Goal: Information Seeking & Learning: Learn about a topic

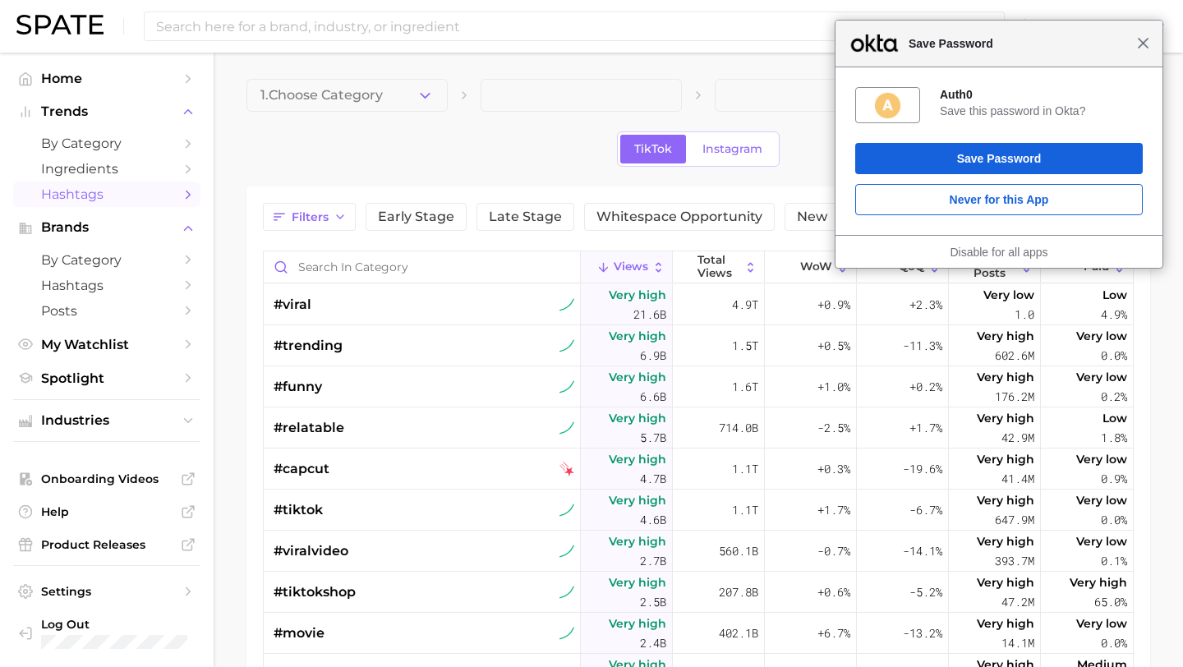
click at [1142, 45] on span "Close" at bounding box center [1143, 43] width 12 height 12
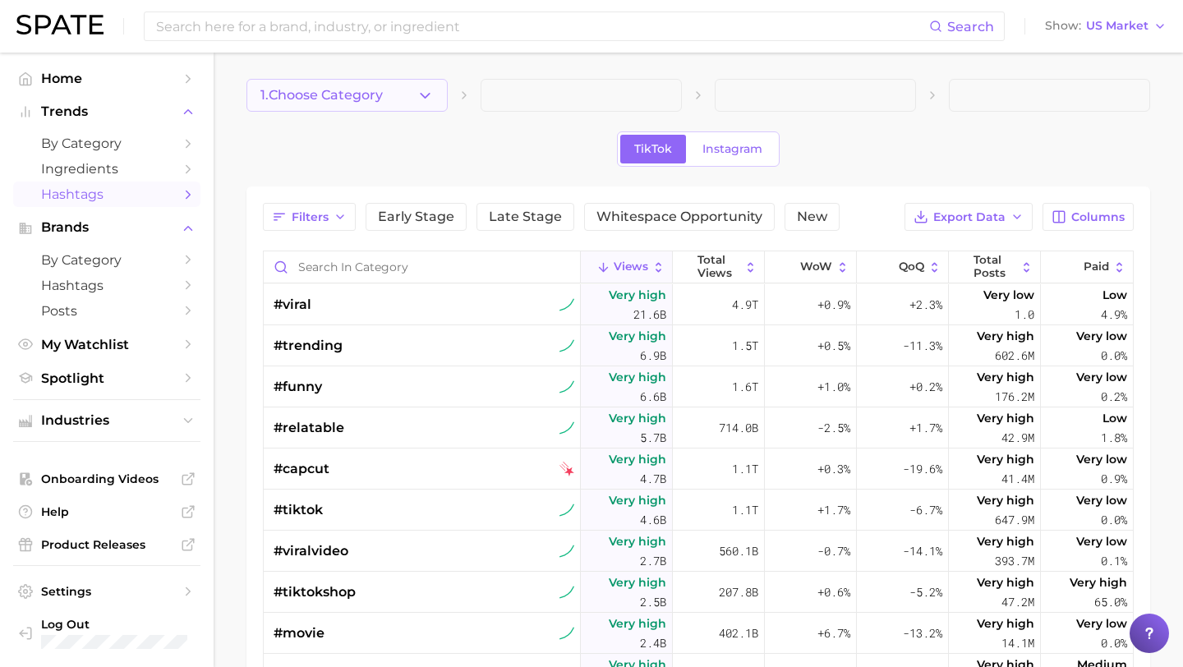
click at [362, 90] on span "1. Choose Category" at bounding box center [322, 95] width 122 height 15
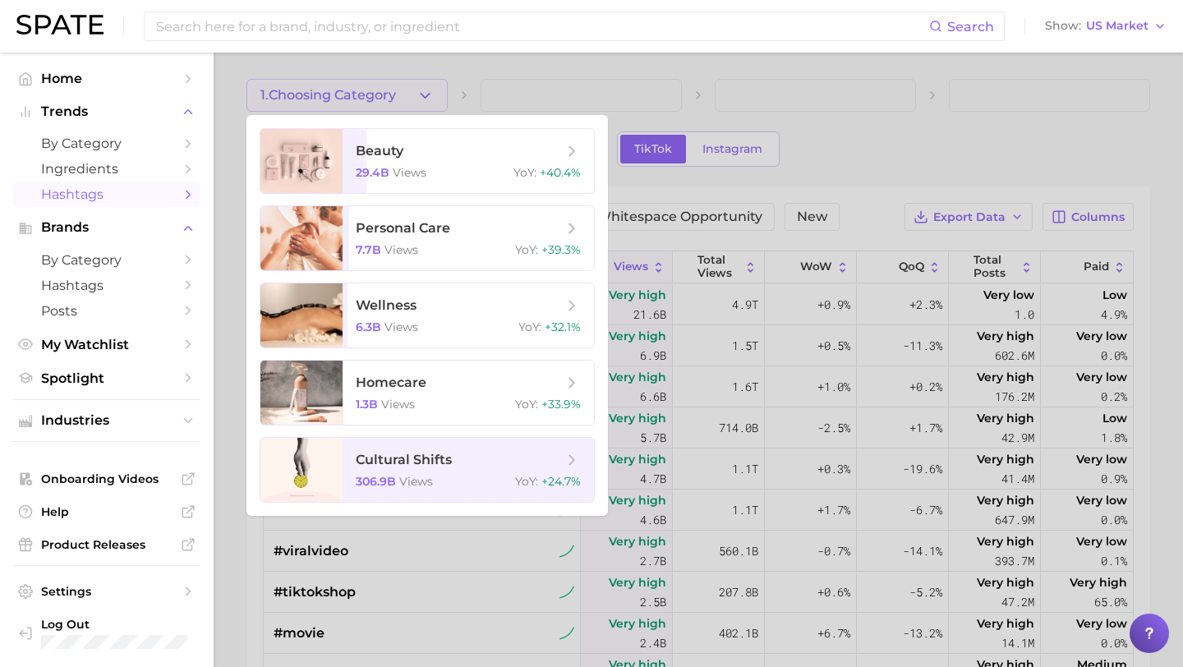
click at [561, 85] on div at bounding box center [591, 333] width 1183 height 667
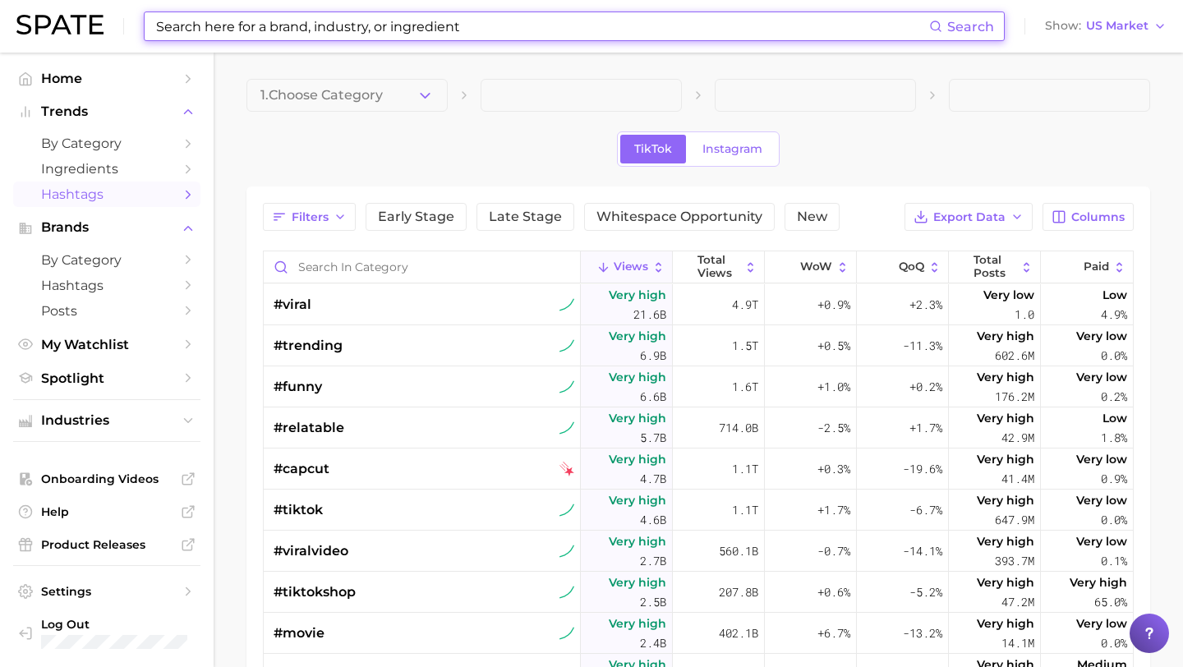
click at [387, 37] on input at bounding box center [542, 26] width 775 height 28
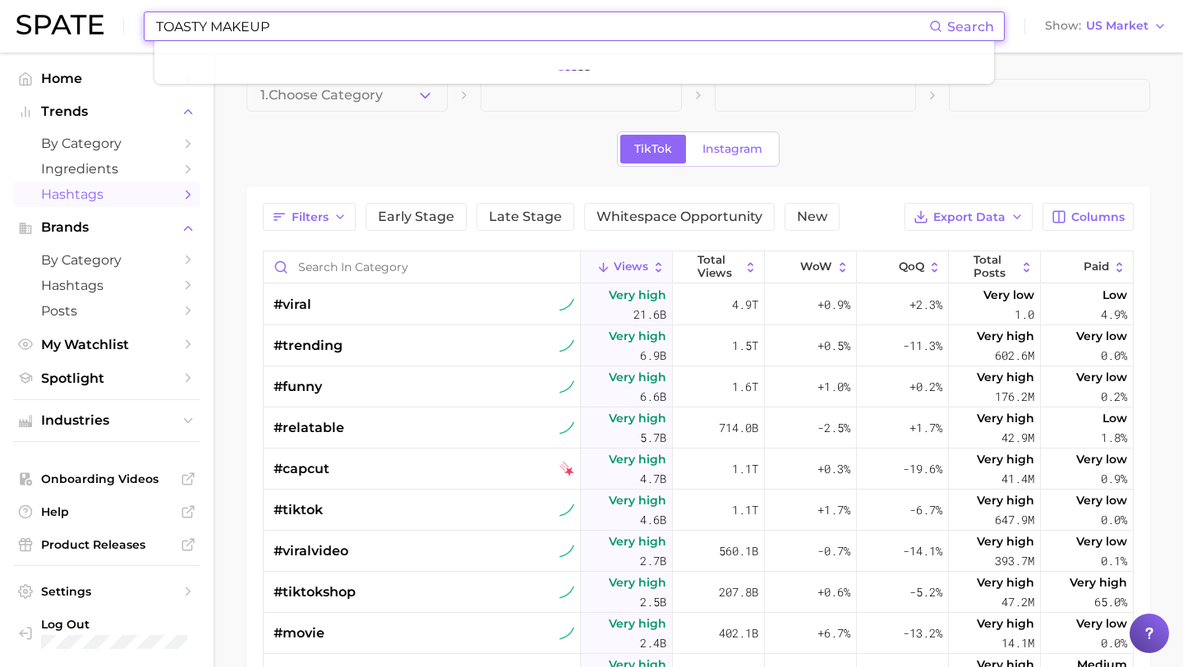
type input "TOASTY MAKEUP"
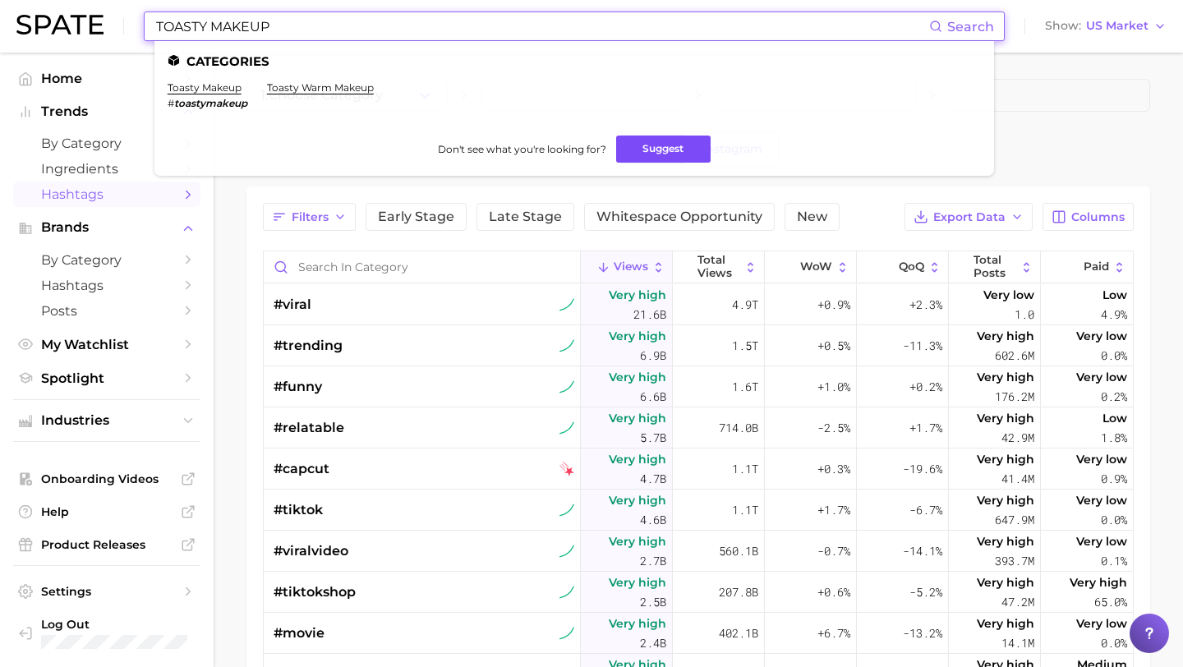
click at [667, 149] on button "Suggest" at bounding box center [663, 149] width 95 height 27
click at [218, 84] on link "toasty makeup" at bounding box center [205, 87] width 74 height 12
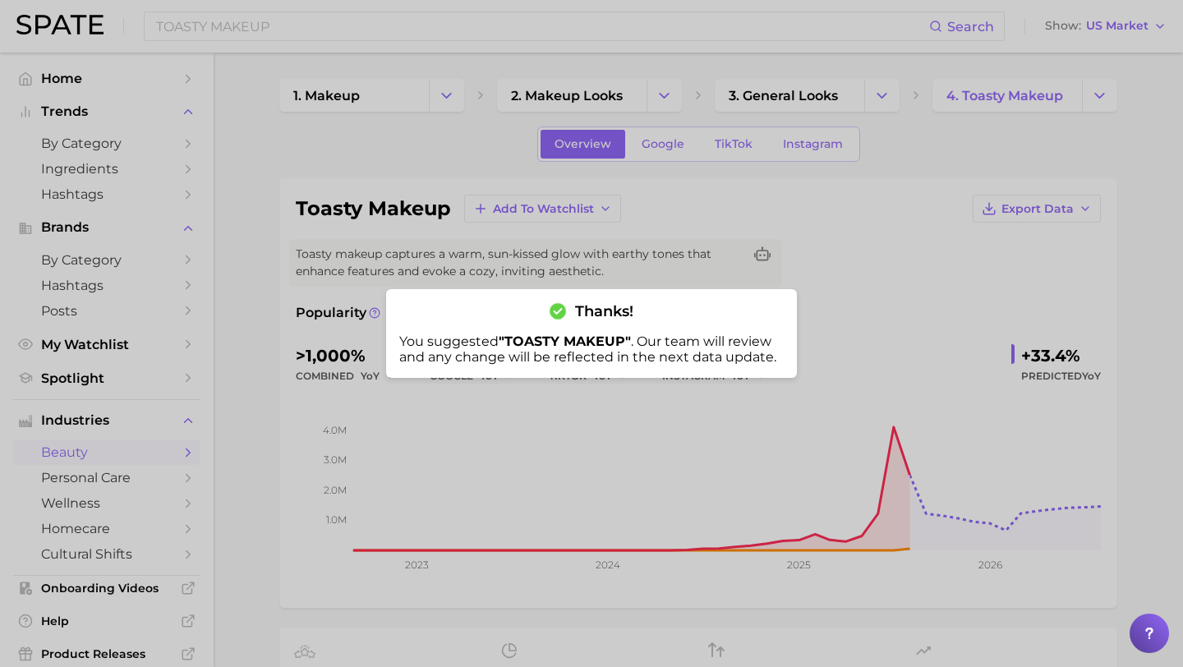
click at [244, 367] on div at bounding box center [591, 333] width 1183 height 667
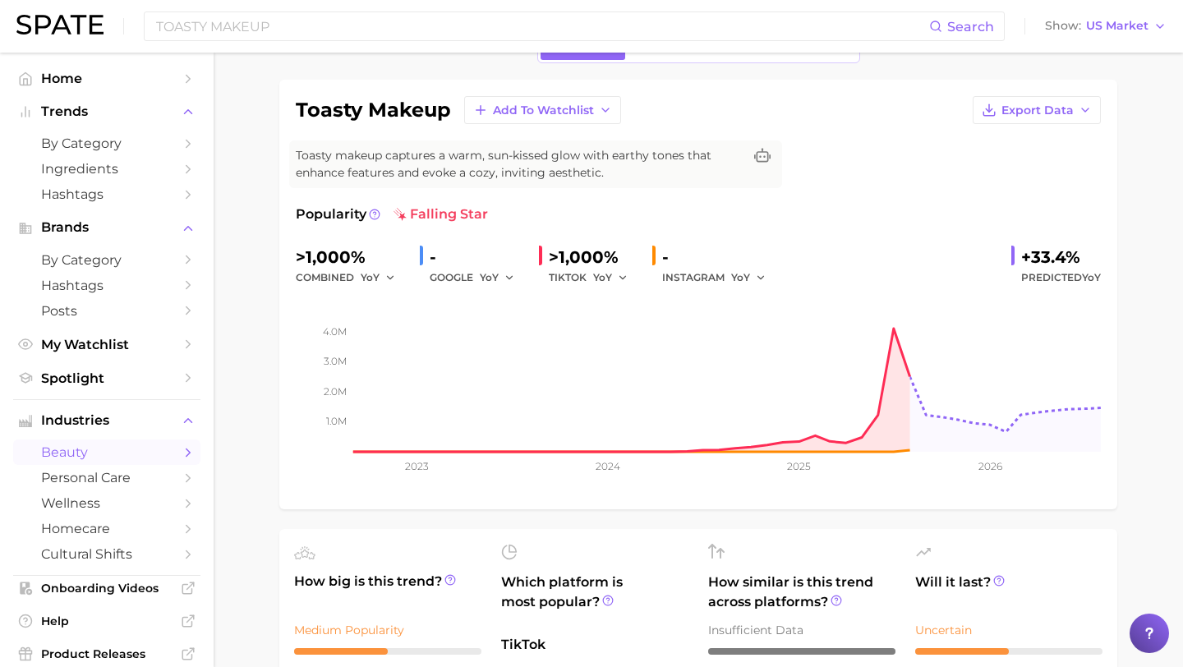
scroll to position [99, 0]
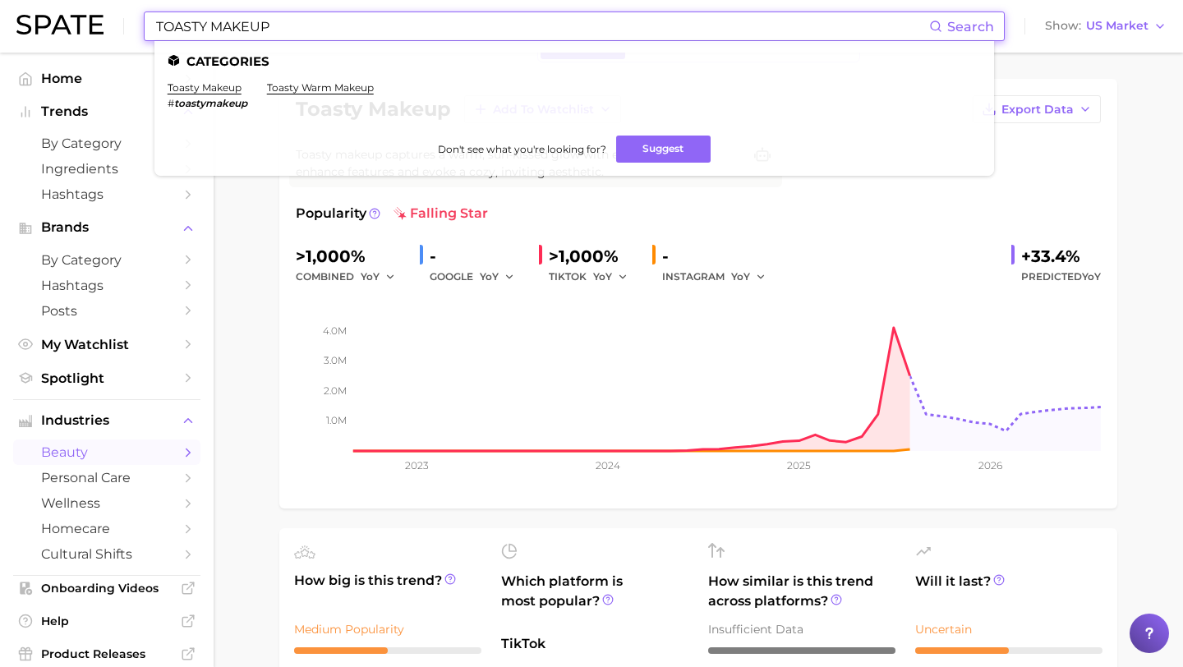
click at [267, 27] on input "TOASTY MAKEUP" at bounding box center [542, 26] width 775 height 28
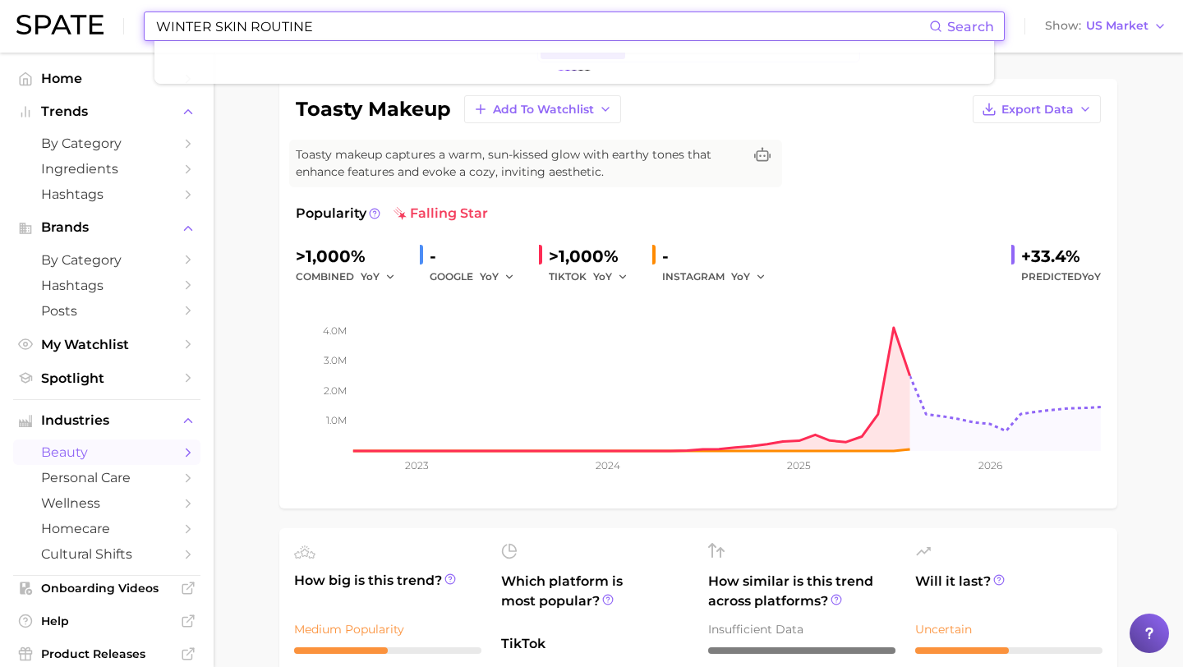
type input "WINTER SKIN ROUTINE"
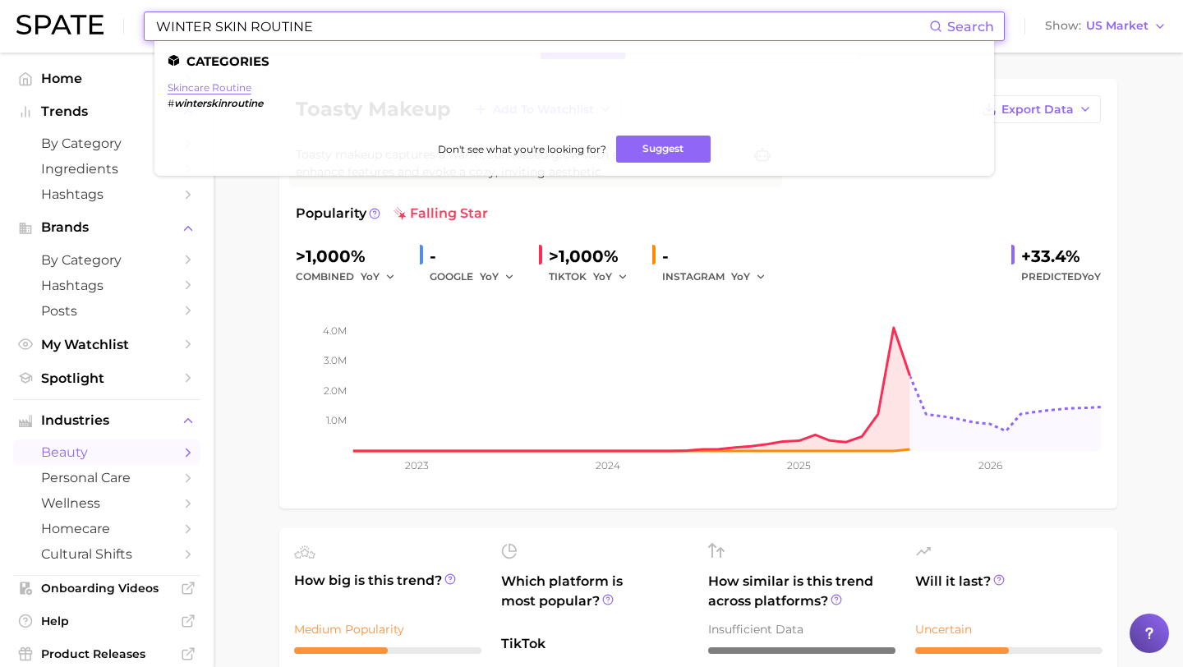
click at [201, 90] on link "skincare routine" at bounding box center [210, 87] width 84 height 12
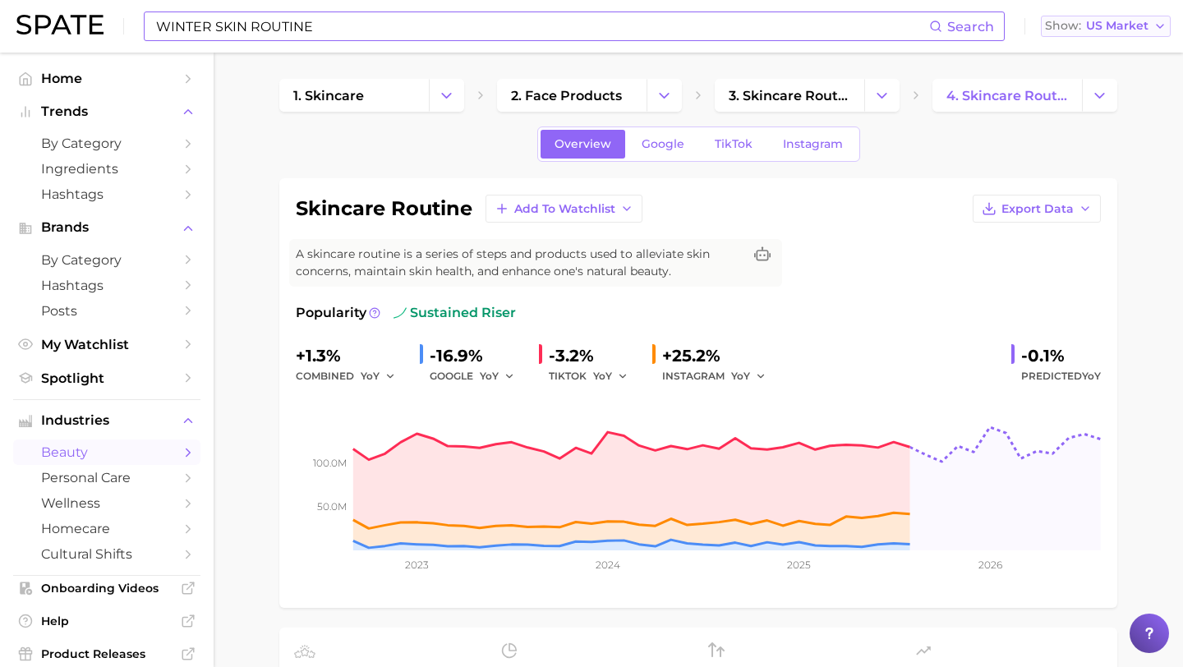
click at [1116, 28] on span "US Market" at bounding box center [1117, 25] width 62 height 9
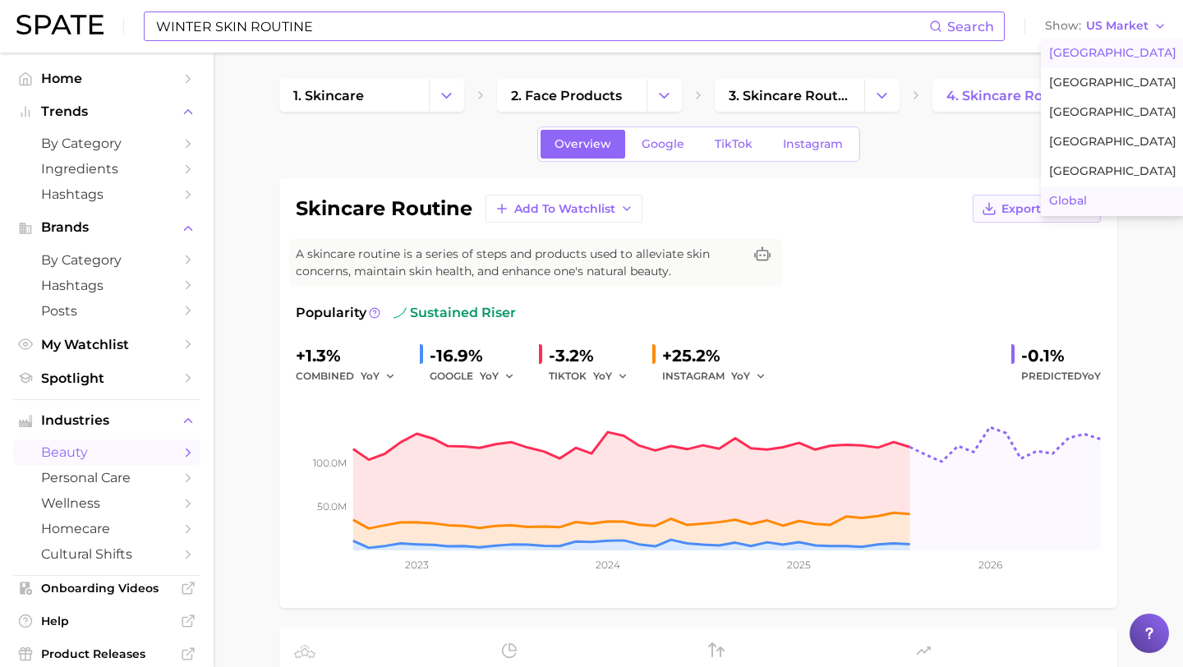
click at [1065, 199] on span "Global" at bounding box center [1068, 201] width 38 height 14
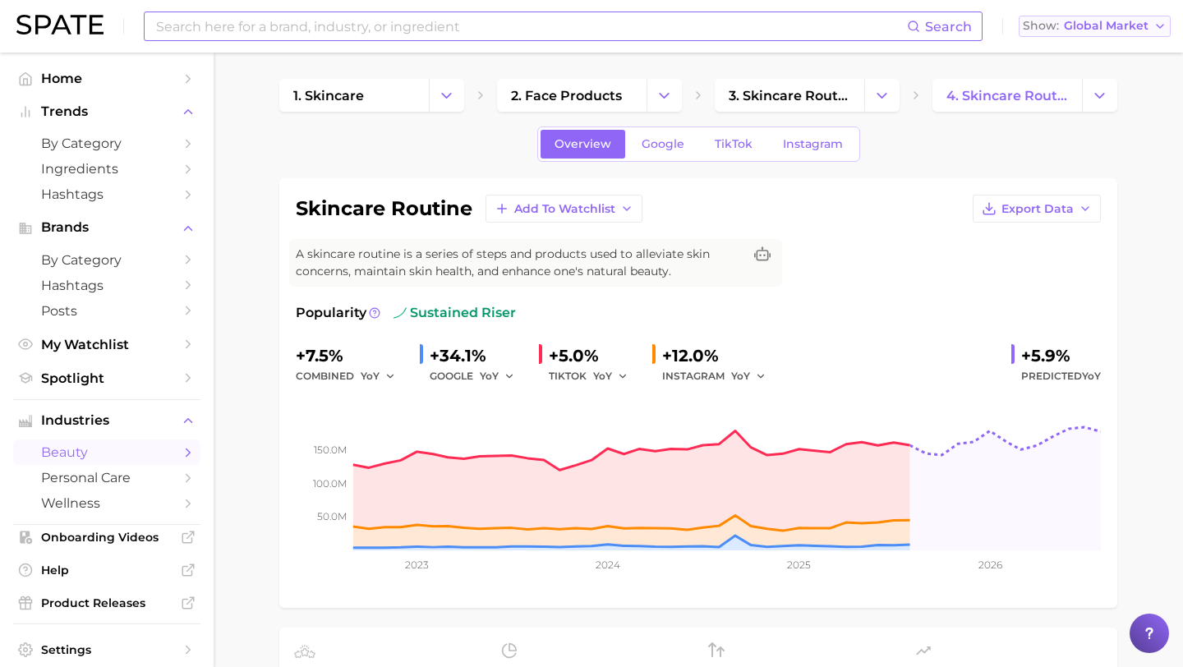
click at [1109, 30] on span "Global Market" at bounding box center [1106, 25] width 85 height 9
